Goal: Use online tool/utility: Utilize a website feature to perform a specific function

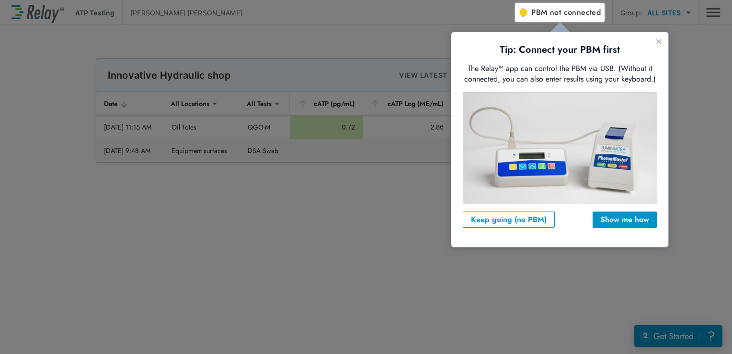
click at [510, 14] on div at bounding box center [257, 178] width 515 height 351
click at [616, 221] on div "Show me how" at bounding box center [625, 220] width 49 height 12
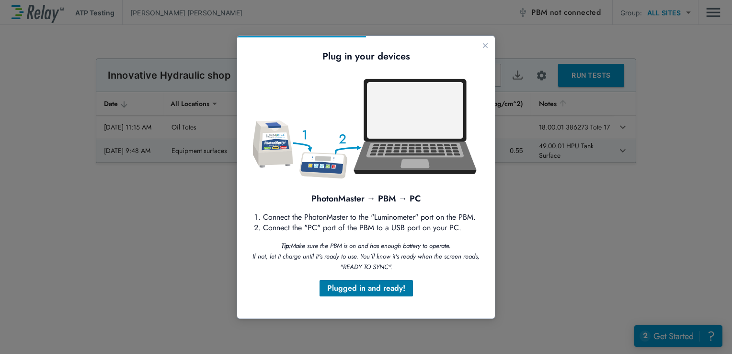
click at [378, 291] on div "Plugged in and ready!" at bounding box center [366, 288] width 78 height 12
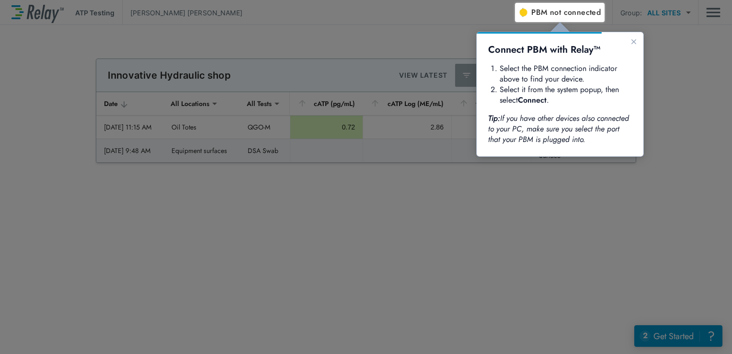
click at [560, 14] on span "not connected" at bounding box center [575, 12] width 51 height 11
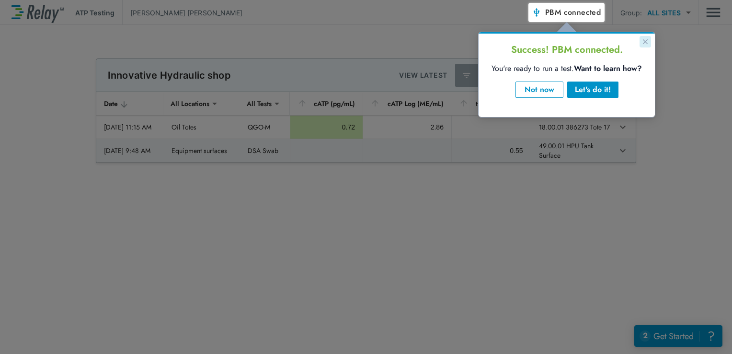
click at [647, 45] on icon "Close guide" at bounding box center [646, 42] width 8 height 8
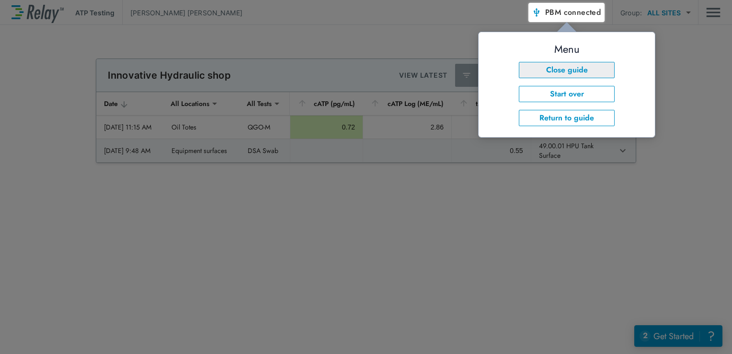
click at [589, 67] on button "Close guide" at bounding box center [567, 70] width 96 height 16
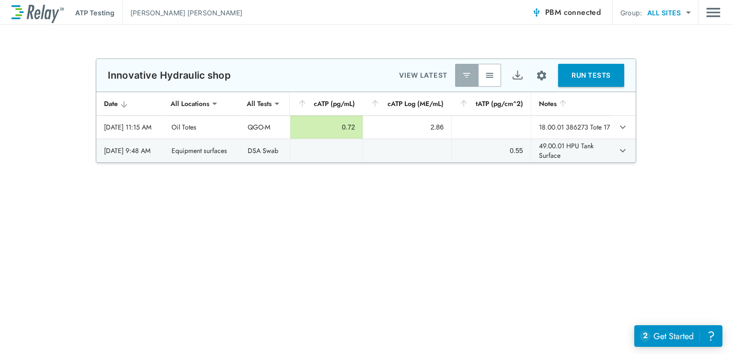
click at [595, 71] on button "RUN TESTS" at bounding box center [591, 75] width 66 height 23
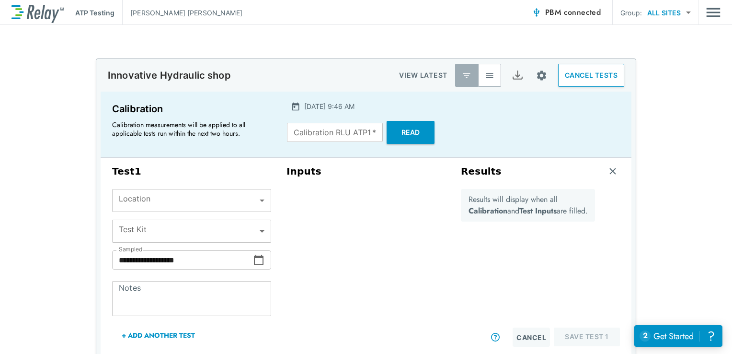
click at [688, 65] on div "**********" at bounding box center [366, 243] width 732 height 371
